Goal: Task Accomplishment & Management: Manage account settings

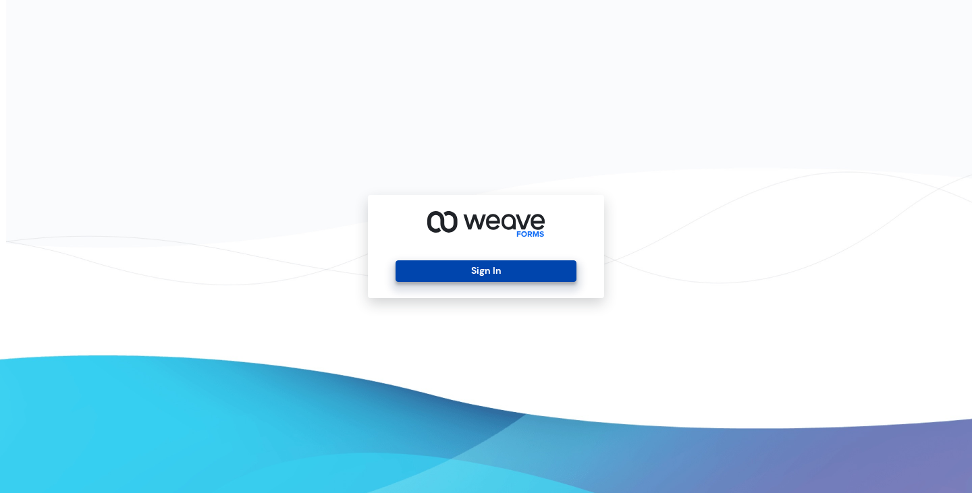
click at [516, 275] on button "Sign In" at bounding box center [486, 272] width 180 height 22
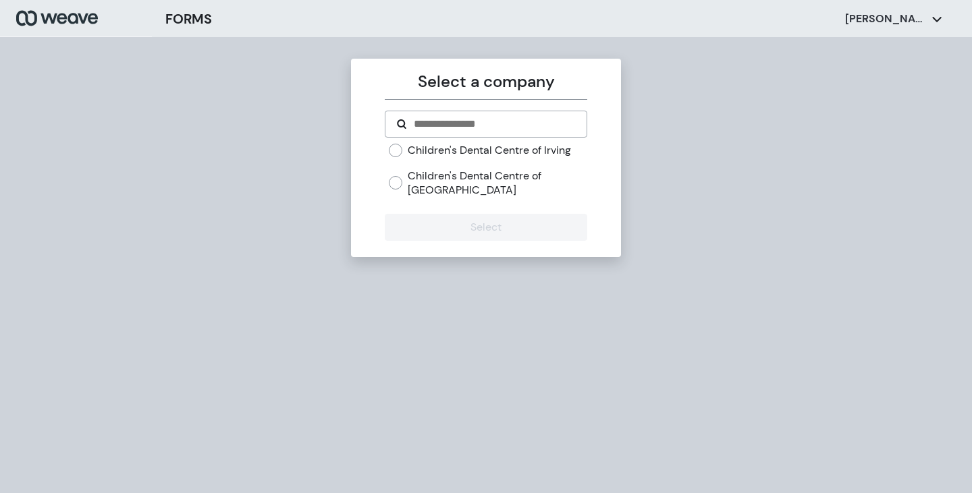
click at [435, 178] on label "Children's Dental Centre of Coppell" at bounding box center [497, 183] width 179 height 29
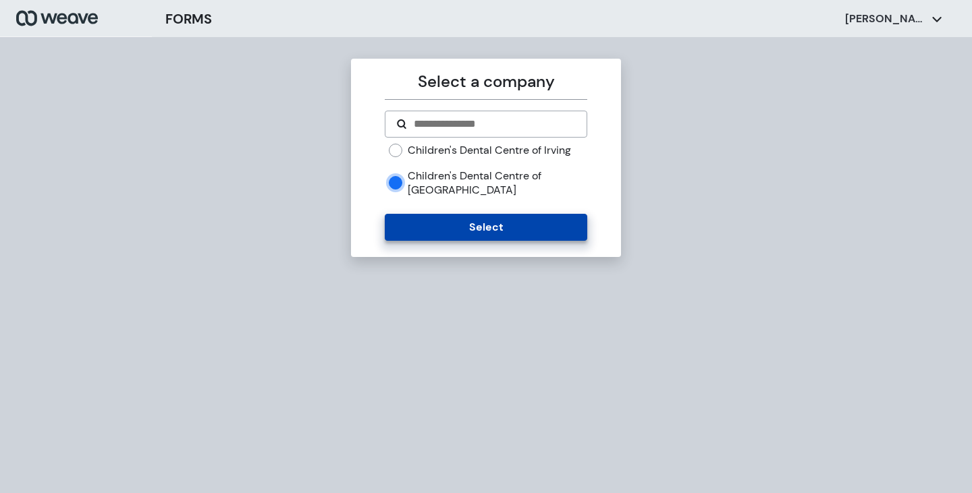
click at [479, 232] on button "Select" at bounding box center [486, 227] width 202 height 27
